Goal: Task Accomplishment & Management: Use online tool/utility

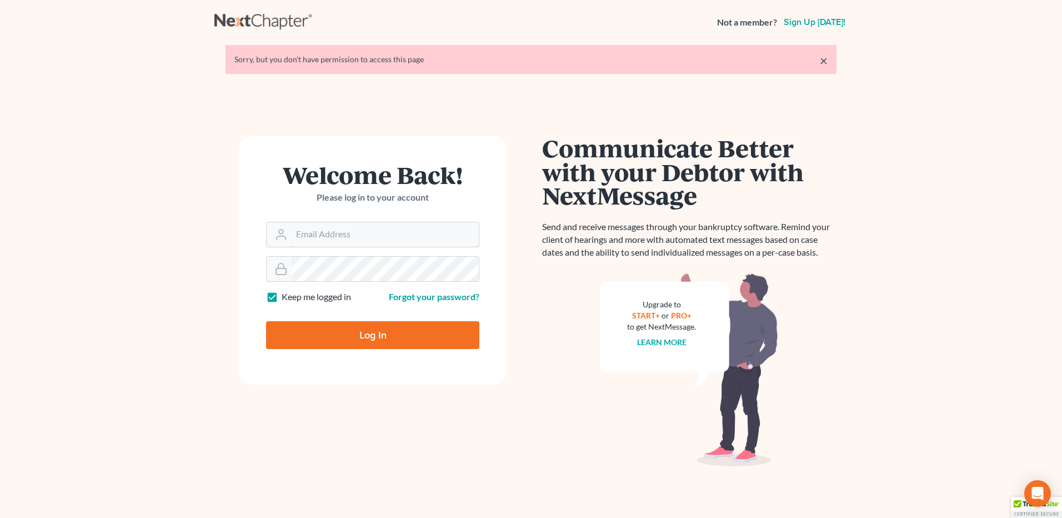
type input "[EMAIL_ADDRESS][DOMAIN_NAME]"
click at [387, 334] on input "Log In" at bounding box center [372, 335] width 213 height 28
type input "Thinking..."
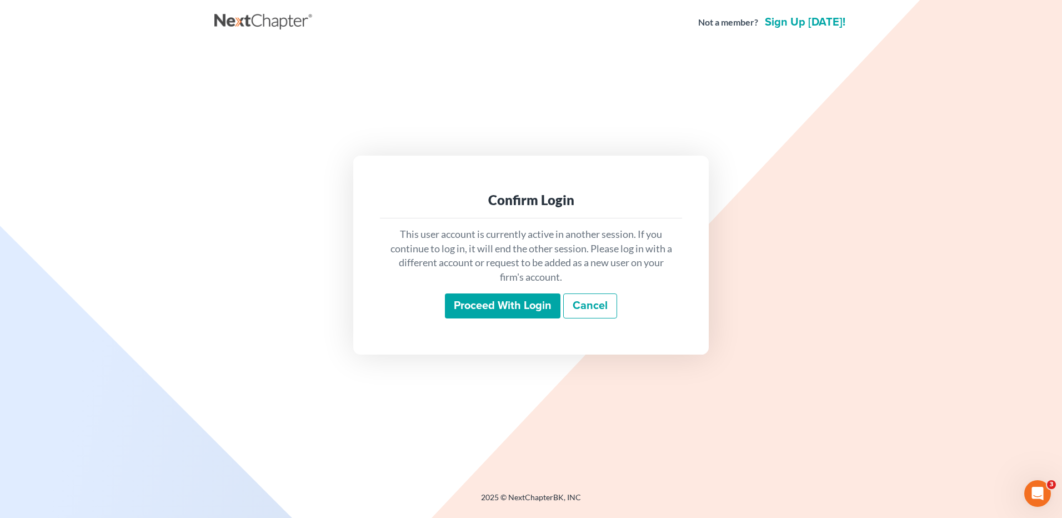
click at [493, 311] on input "Proceed with login" at bounding box center [503, 306] width 116 height 26
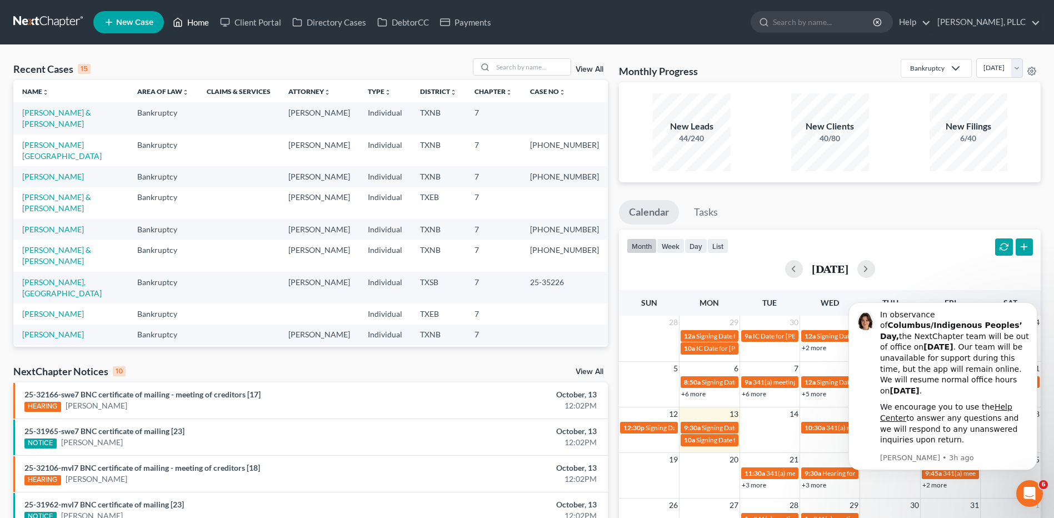
click at [189, 25] on link "Home" at bounding box center [190, 22] width 47 height 20
click at [506, 65] on input "search" at bounding box center [532, 67] width 78 height 16
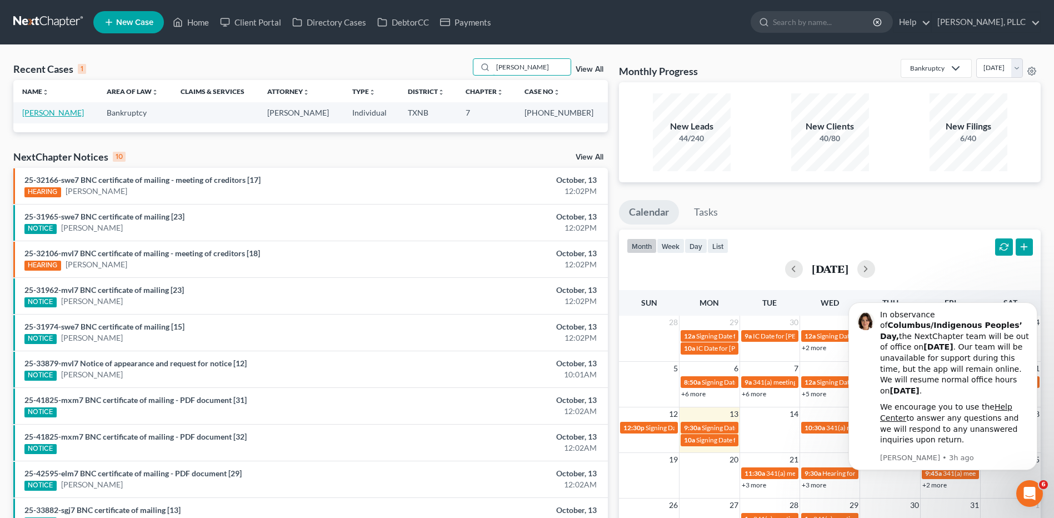
type input "MARTIN-MOORE"
click at [49, 114] on link "Martin-Moore, Ashley" at bounding box center [53, 112] width 62 height 9
select select "0"
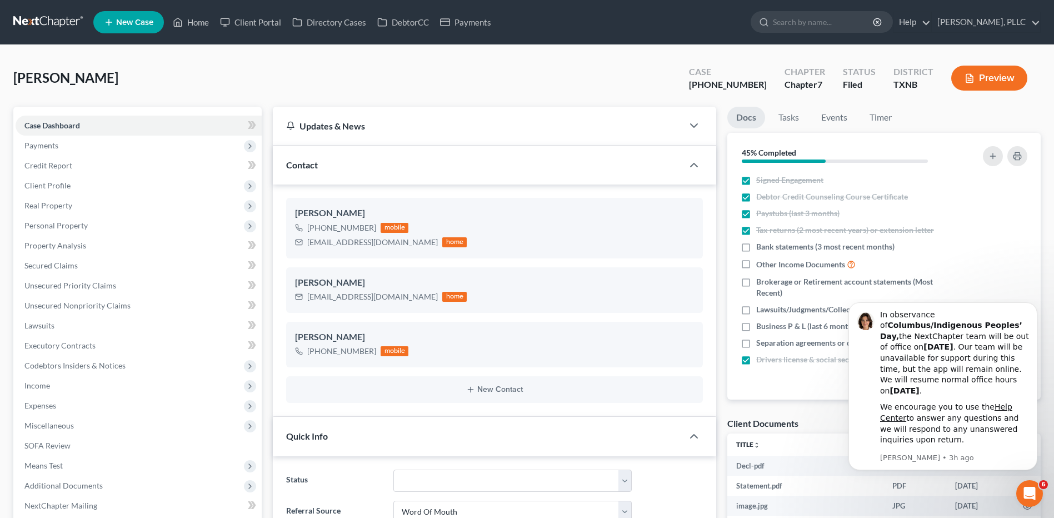
scroll to position [2301, 0]
click at [203, 22] on link "Home" at bounding box center [190, 22] width 47 height 20
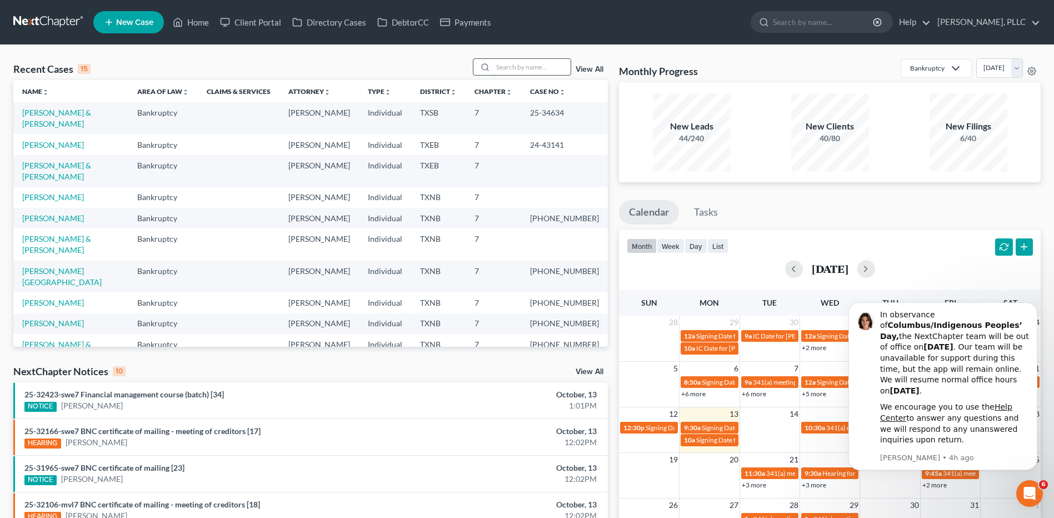
click at [526, 63] on input "search" at bounding box center [532, 67] width 78 height 16
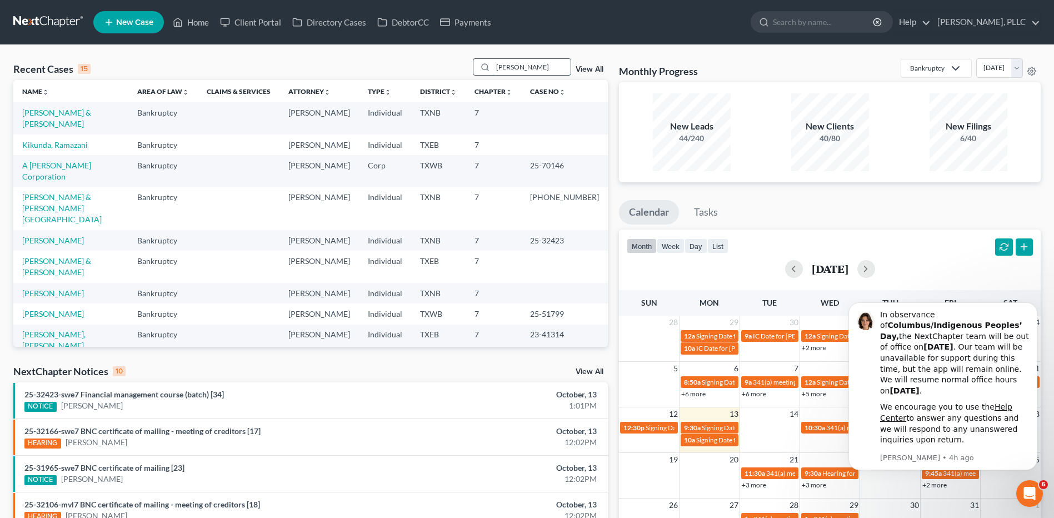
type input "RAMSEY"
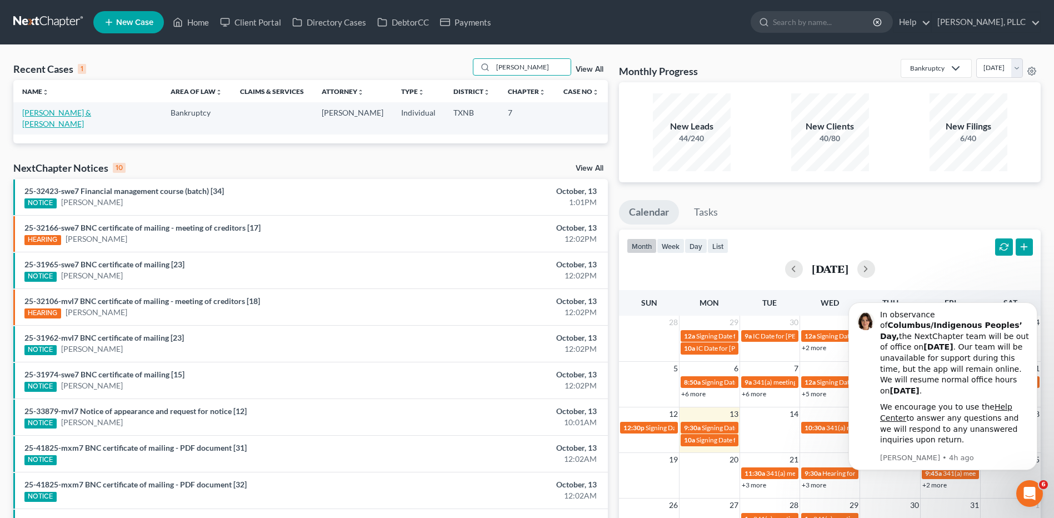
click at [64, 117] on td "Ramsey, Harvey & Kerrica" at bounding box center [87, 118] width 148 height 32
click at [68, 114] on link "Ramsey, Harvey & Kerrica" at bounding box center [56, 118] width 69 height 21
select select "4"
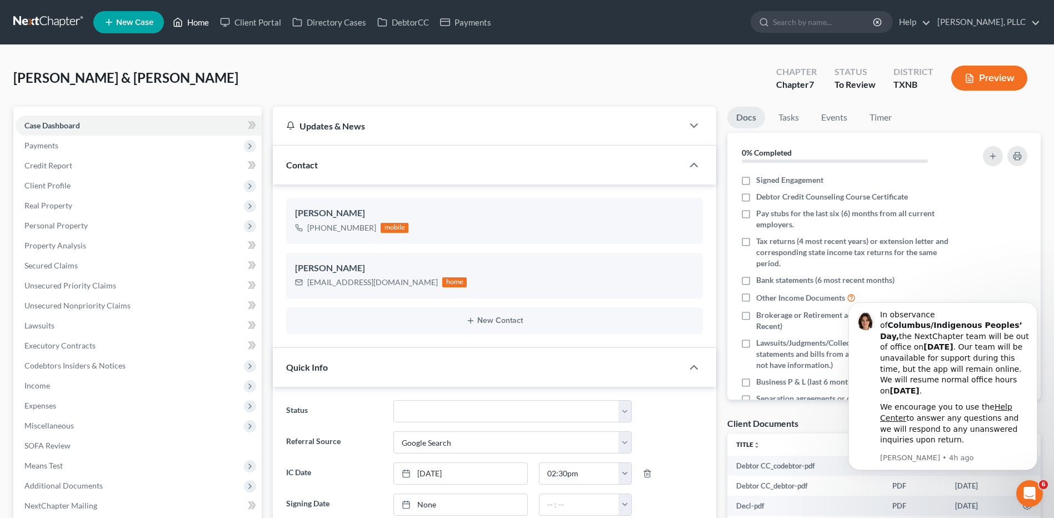
click at [197, 22] on link "Home" at bounding box center [190, 22] width 47 height 20
